Goal: Find specific page/section: Find specific page/section

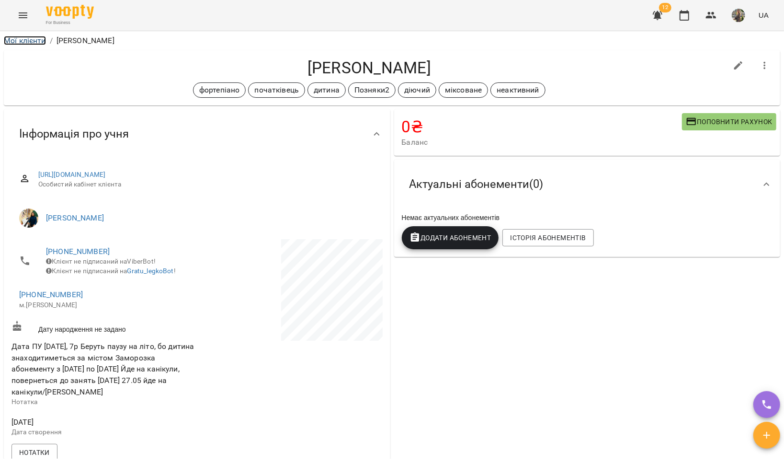
click at [11, 38] on link "Мої клієнти" at bounding box center [25, 40] width 42 height 9
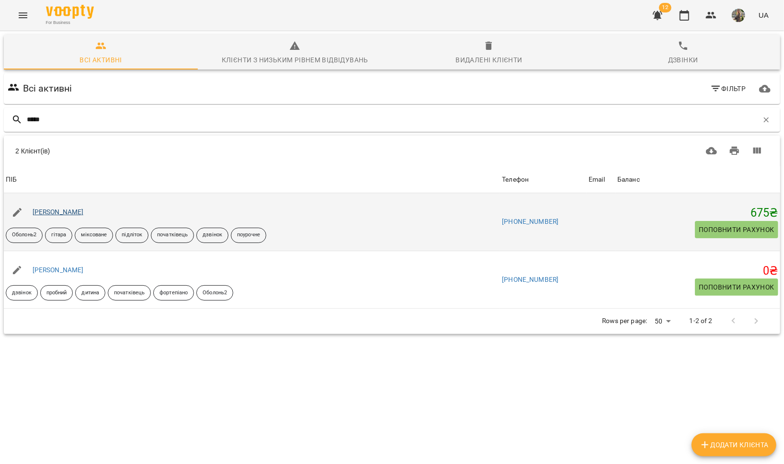
type input "*****"
click at [70, 208] on link "[PERSON_NAME]" at bounding box center [58, 212] width 51 height 8
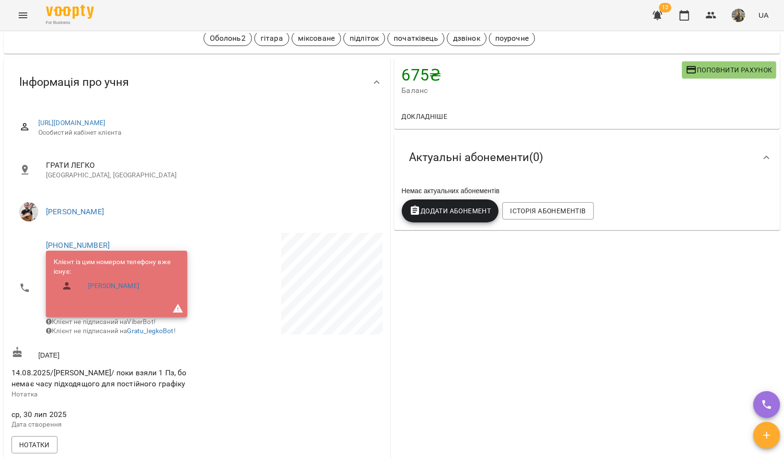
scroll to position [28, 0]
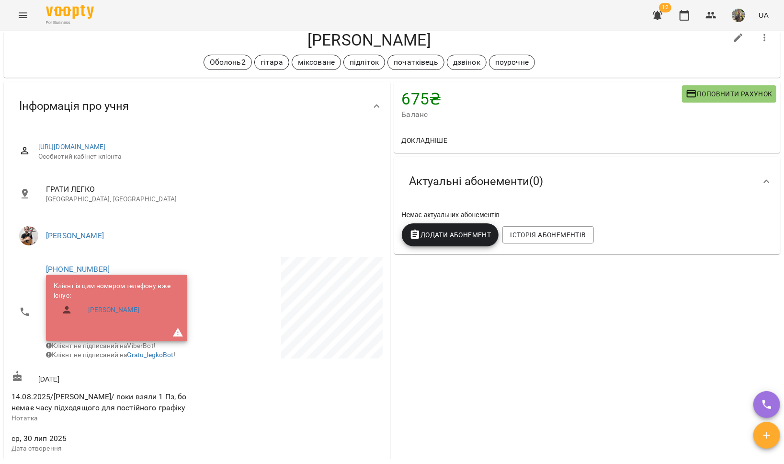
click at [21, 12] on icon "Menu" at bounding box center [23, 15] width 9 height 6
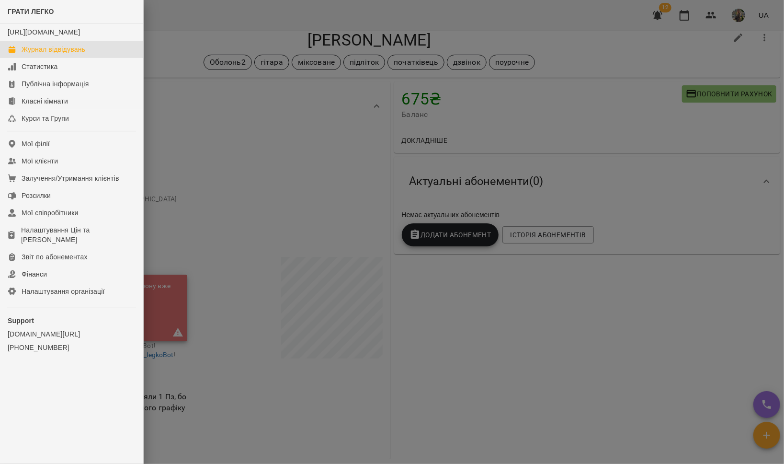
click at [36, 54] on div "Журнал відвідувань" at bounding box center [54, 50] width 64 height 10
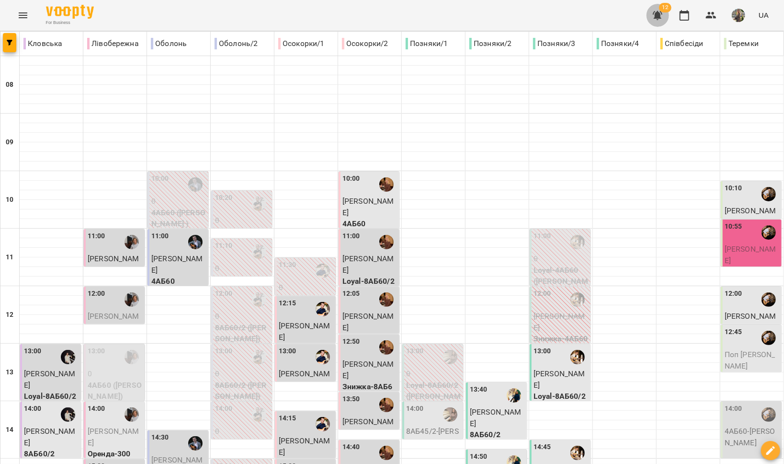
click at [659, 14] on icon "button" at bounding box center [658, 15] width 10 height 9
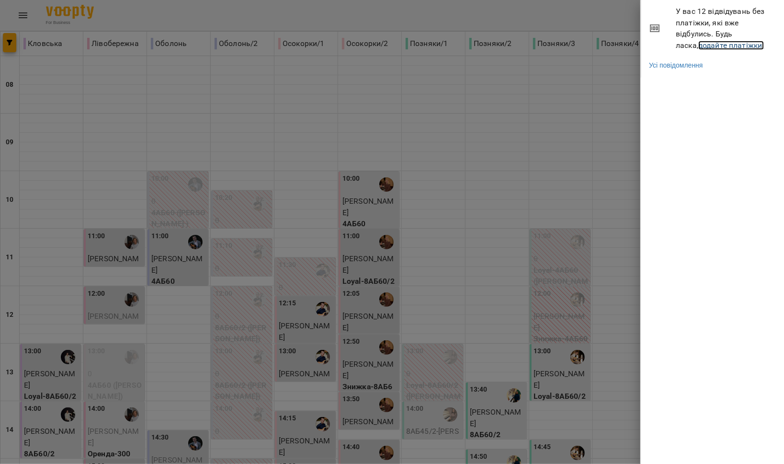
click at [699, 45] on link "додайте платіжки!" at bounding box center [732, 45] width 66 height 9
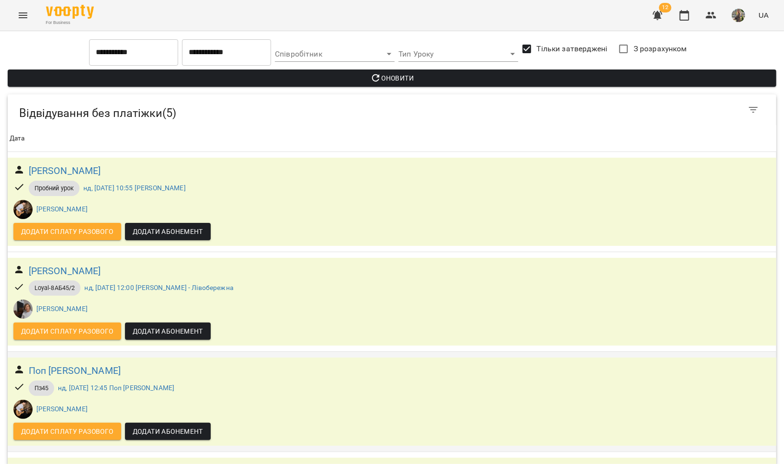
scroll to position [194, 0]
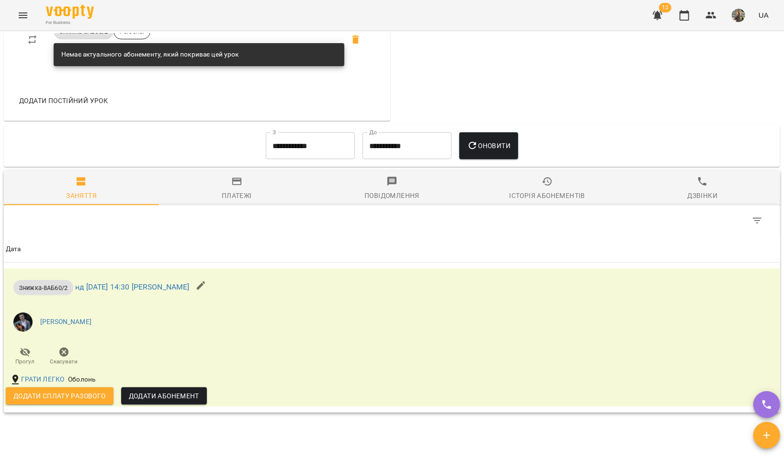
scroll to position [637, 0]
